Goal: Task Accomplishment & Management: Use online tool/utility

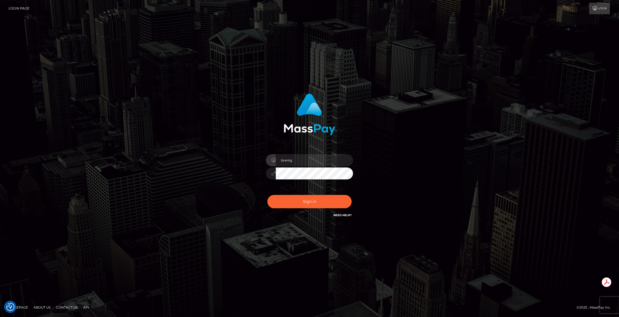
click at [317, 213] on div "Sign in Need Help?" at bounding box center [309, 204] width 95 height 24
click at [310, 203] on button "Sign in" at bounding box center [309, 201] width 84 height 13
type input "brentg"
click at [306, 200] on button "Sign in" at bounding box center [309, 201] width 84 height 13
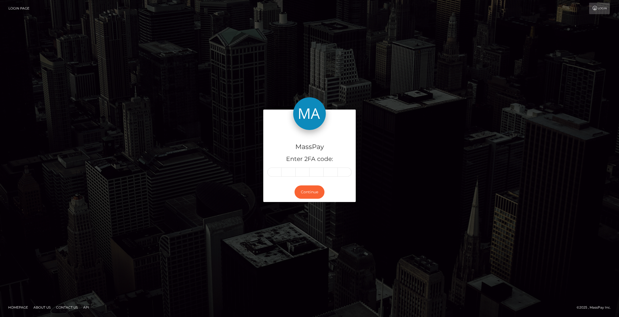
type input "0"
type input "8"
type input "4"
type input "3"
type input "6"
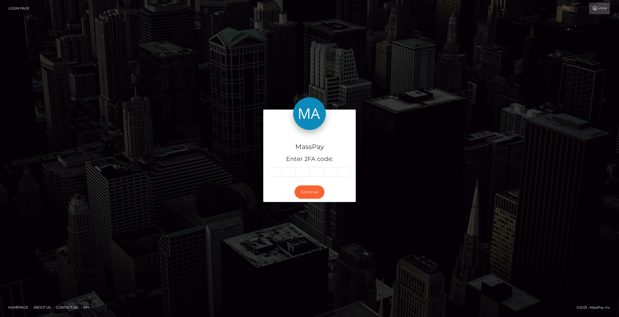
type input "5"
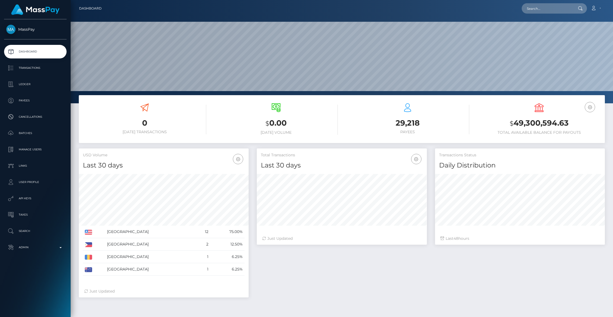
scroll to position [96, 170]
click at [30, 250] on p "Admin" at bounding box center [35, 247] width 58 height 8
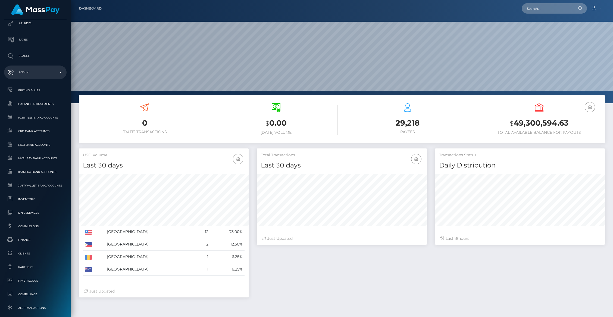
scroll to position [0, 0]
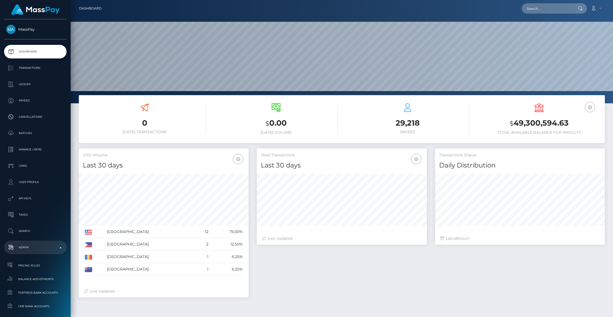
click at [36, 152] on p "Manage Users" at bounding box center [35, 149] width 58 height 8
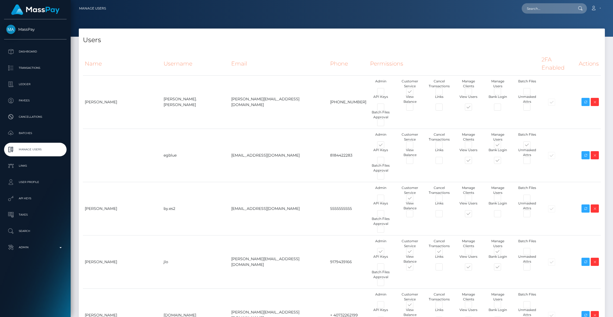
type input "brentg"
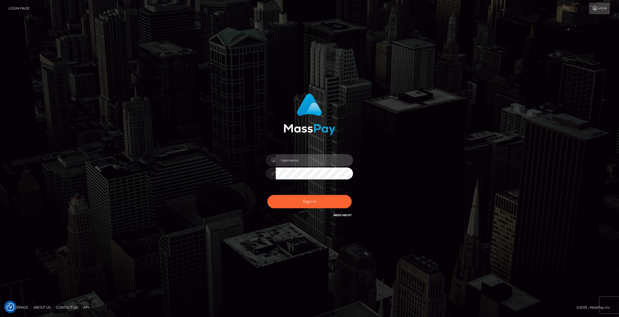
type input "brentg"
click at [291, 195] on button "Sign in" at bounding box center [309, 201] width 84 height 13
type input "brentg"
click at [310, 201] on button "Sign in" at bounding box center [309, 201] width 84 height 13
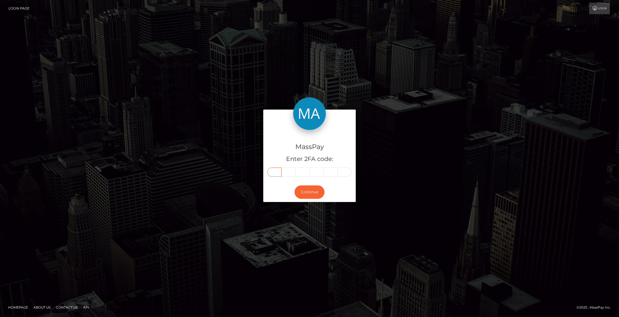
paste input "3"
type input "3"
type input "4"
type input "2"
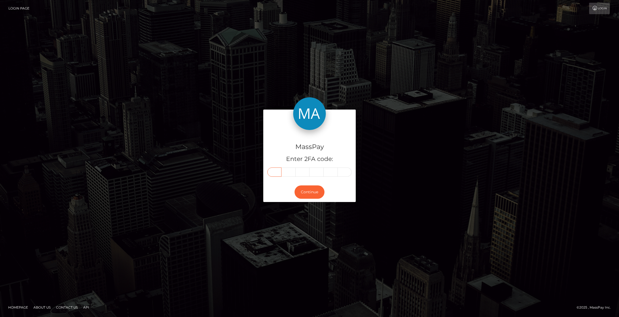
type input "6"
type input "5"
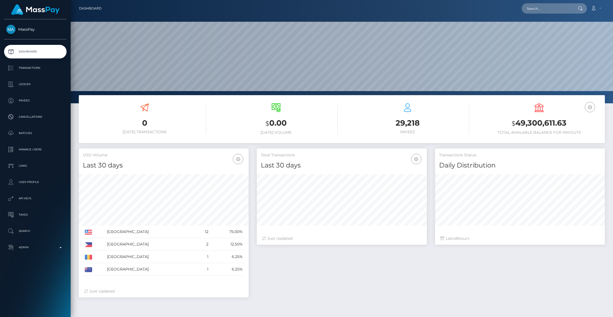
scroll to position [96, 170]
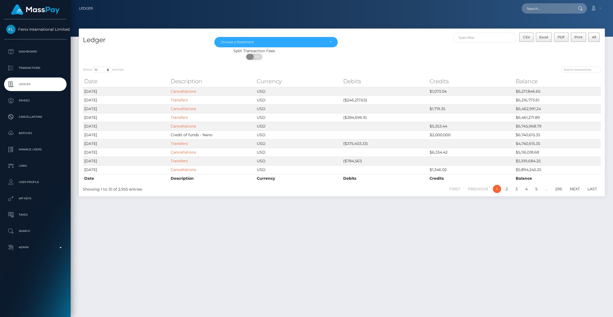
click at [257, 57] on span "OFF" at bounding box center [256, 57] width 14 height 6
checkbox input "true"
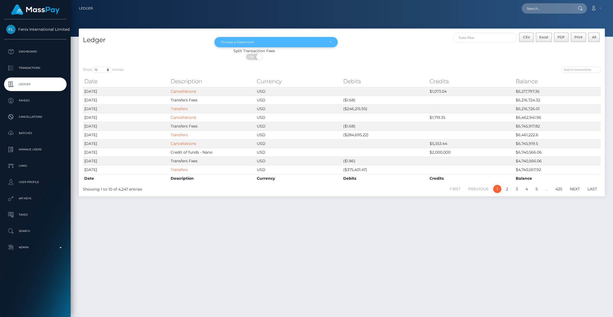
click at [317, 45] on div "Choose a Statement" at bounding box center [276, 42] width 123 height 10
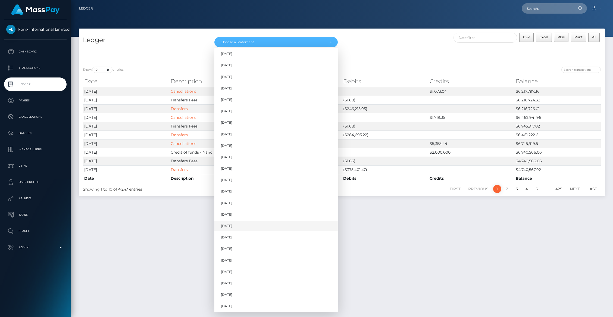
scroll to position [370, 0]
click at [224, 303] on span "[DATE]" at bounding box center [226, 305] width 11 height 5
select select "[DATE]"
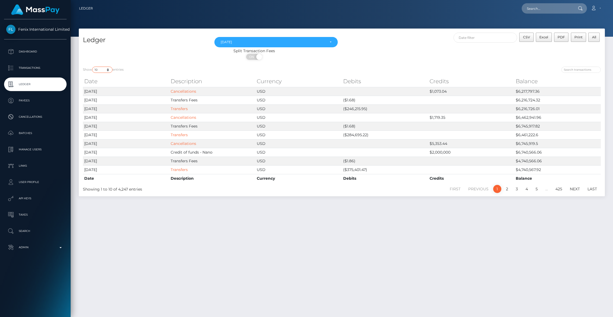
click at [109, 68] on select "10 25 50 100 250" at bounding box center [102, 70] width 20 height 6
click at [93, 67] on select "10 25 50 100 250" at bounding box center [102, 70] width 20 height 6
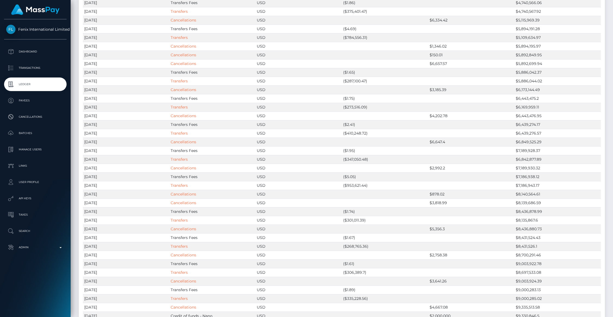
scroll to position [256, 0]
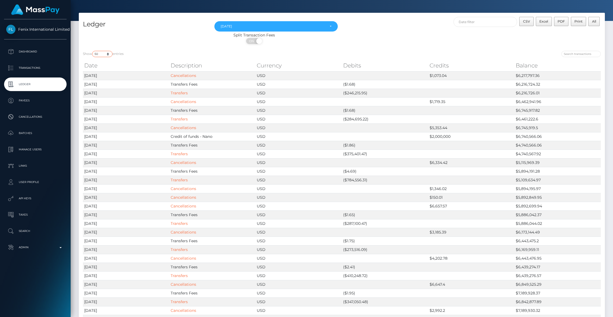
click at [104, 55] on select "10 25 50 100 250" at bounding box center [102, 54] width 20 height 6
click at [93, 51] on select "10 25 50 100 250" at bounding box center [102, 54] width 20 height 6
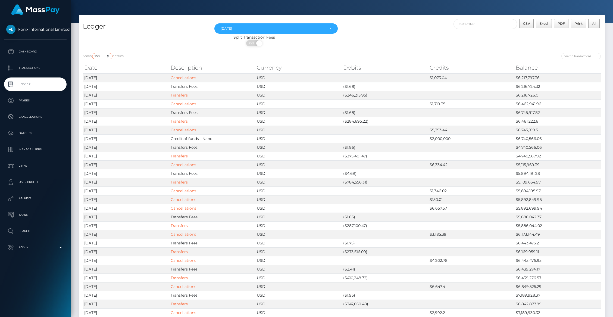
scroll to position [0, 0]
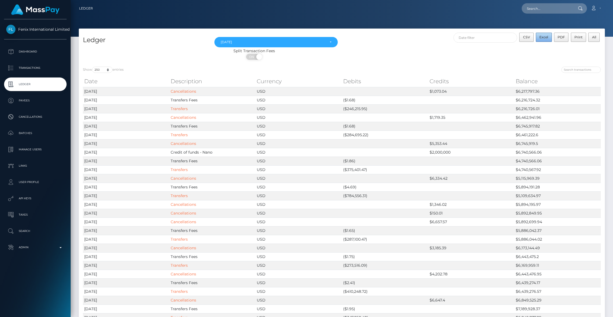
click at [544, 39] on button "Excel" at bounding box center [544, 37] width 16 height 9
click at [106, 70] on select "10 25 50 100 250" at bounding box center [102, 70] width 20 height 6
select select "10"
click at [93, 67] on select "10 25 50 100 250" at bounding box center [102, 70] width 20 height 6
click at [145, 38] on h4 "Ledger" at bounding box center [144, 40] width 123 height 10
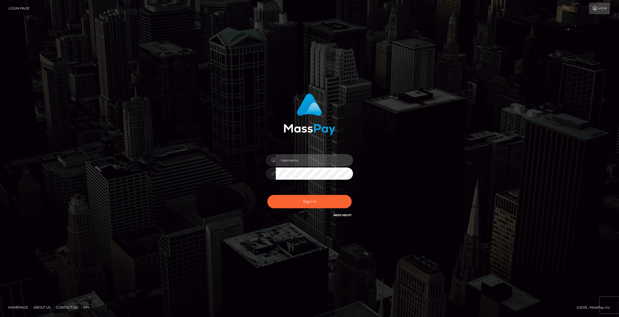
type input "brentg"
